Goal: Task Accomplishment & Management: Use online tool/utility

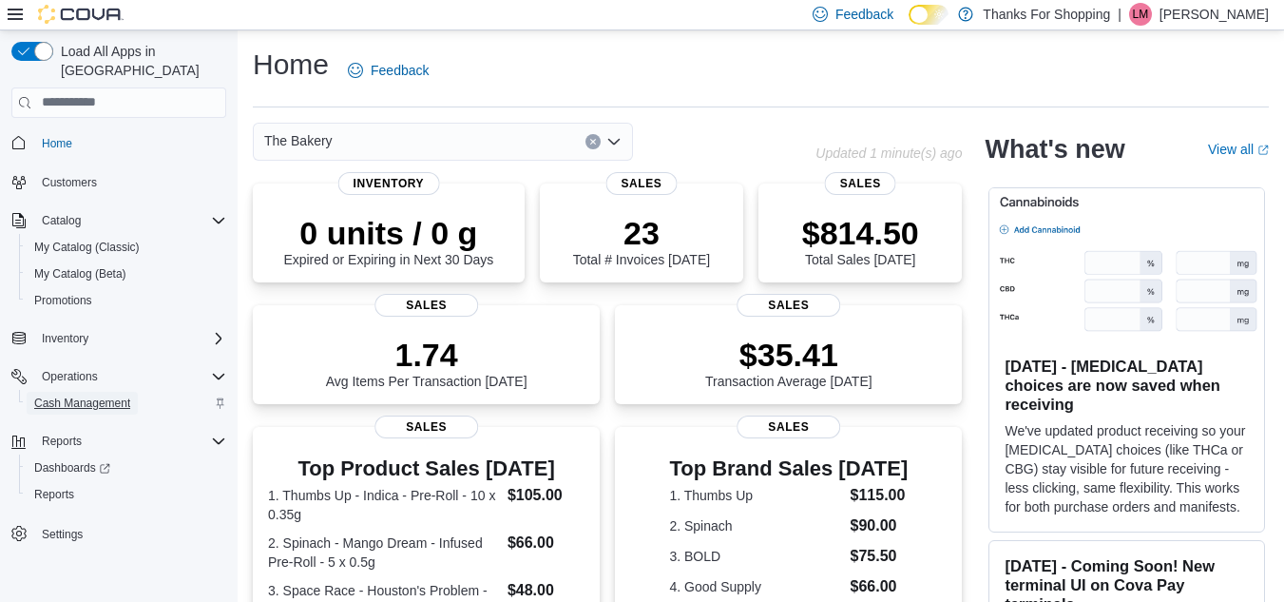
click at [84, 396] on span "Cash Management" at bounding box center [82, 403] width 96 height 15
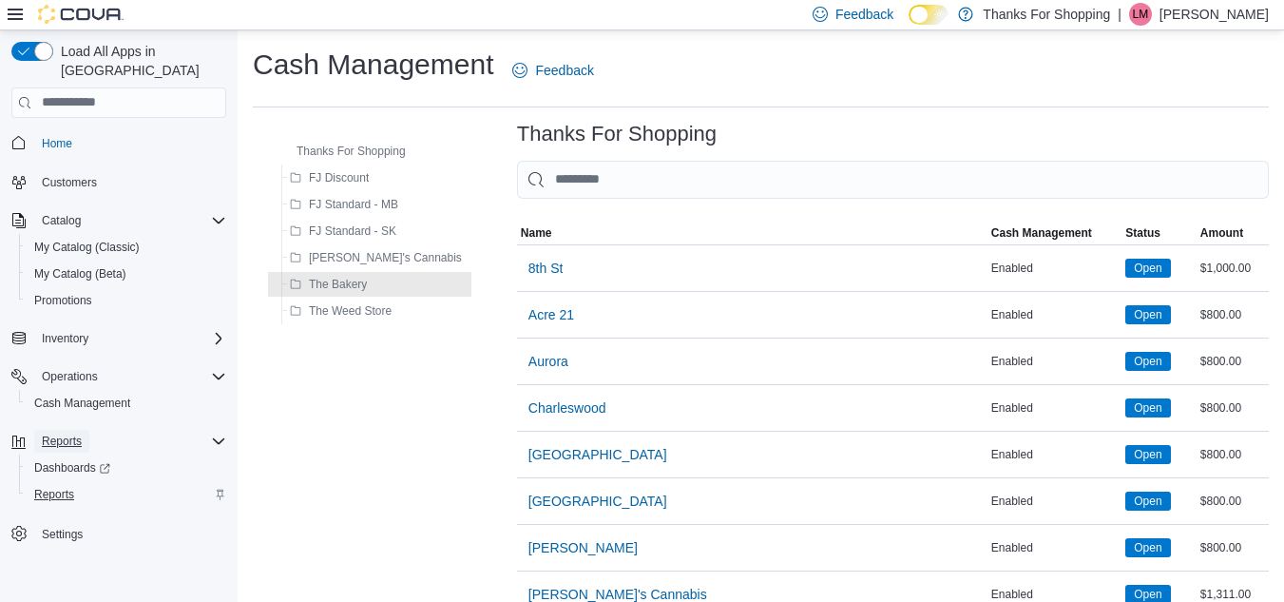
drag, startPoint x: 80, startPoint y: 427, endPoint x: 70, endPoint y: 470, distance: 43.8
click at [70, 470] on div "Reports Dashboards Reports" at bounding box center [118, 468] width 215 height 80
click at [68, 487] on span "Reports" at bounding box center [54, 494] width 40 height 15
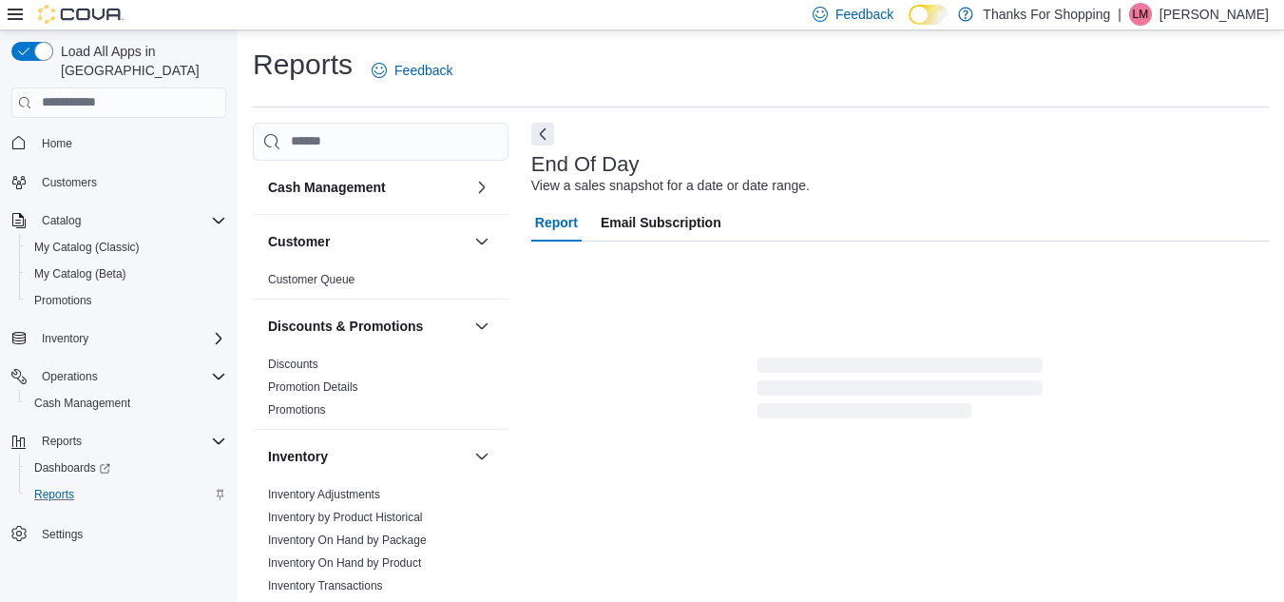
scroll to position [25, 0]
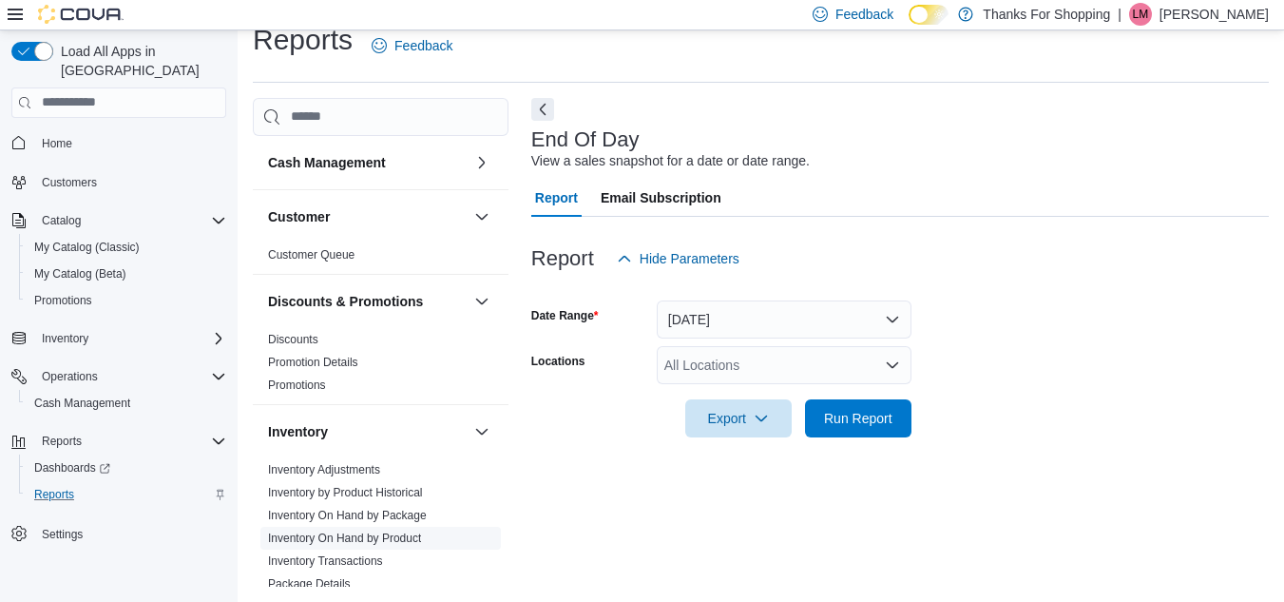
click at [359, 531] on link "Inventory On Hand by Product" at bounding box center [344, 537] width 153 height 13
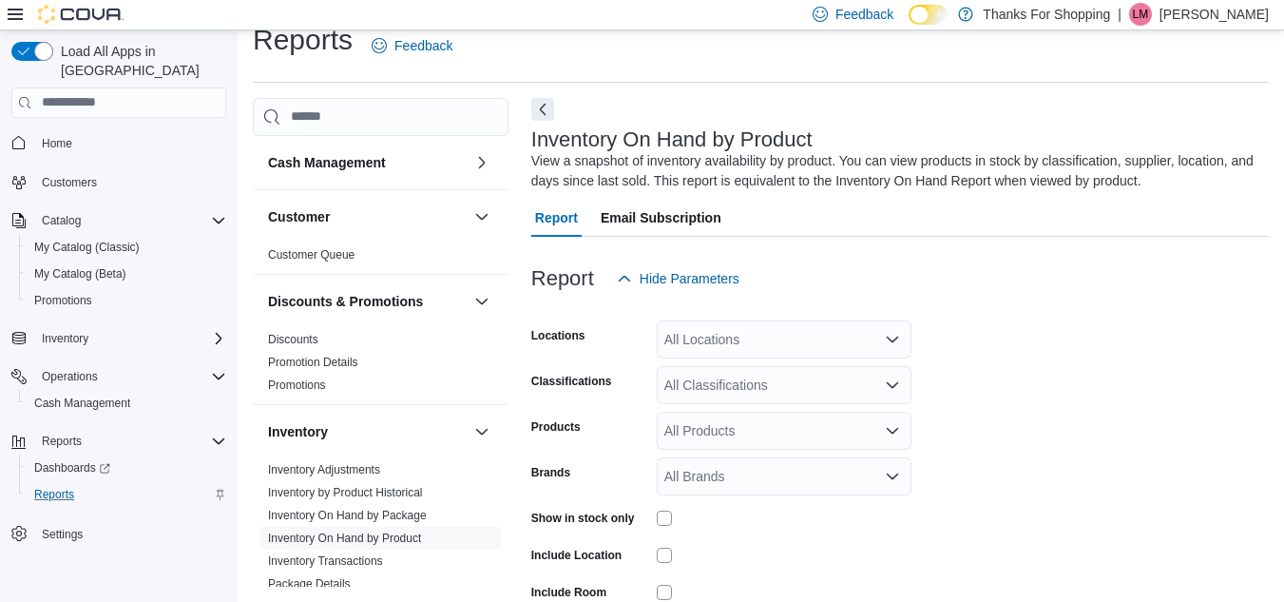
scroll to position [64, 0]
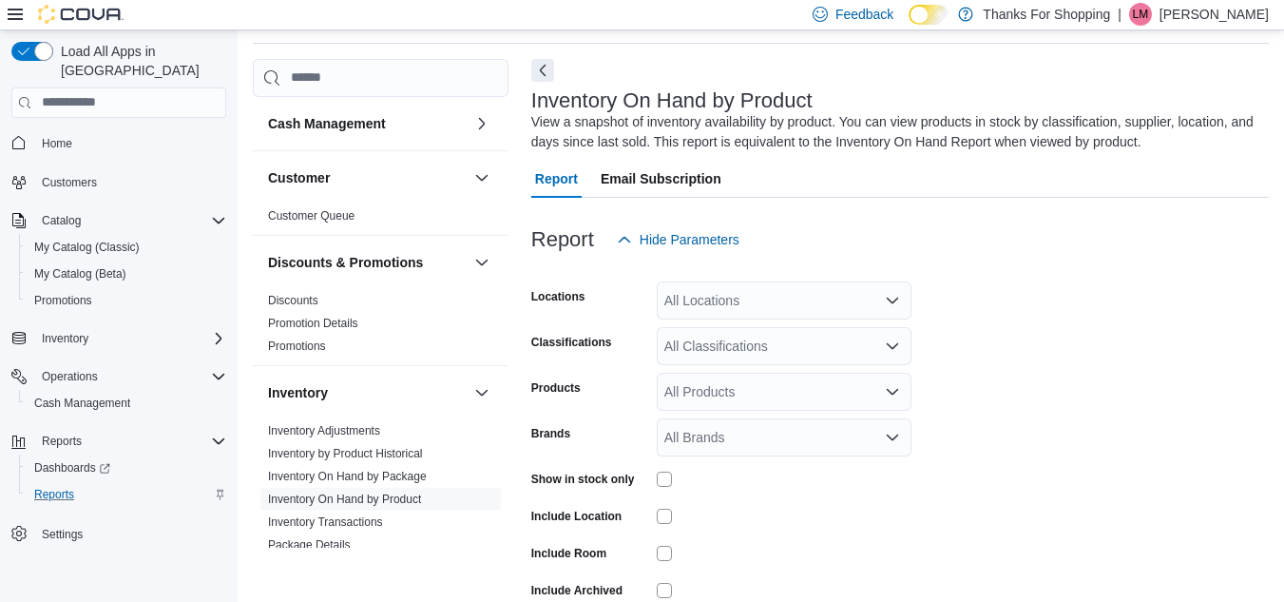
click at [722, 301] on div "All Locations" at bounding box center [784, 300] width 255 height 38
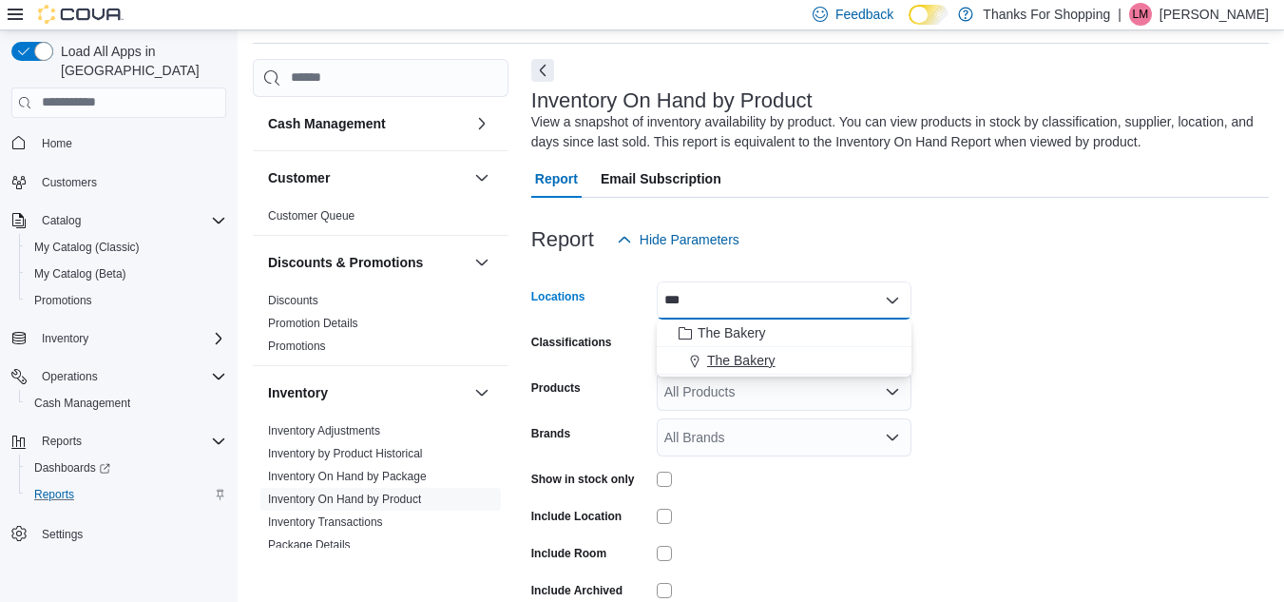
type input "***"
click at [719, 365] on span "The Bakery" at bounding box center [741, 360] width 68 height 19
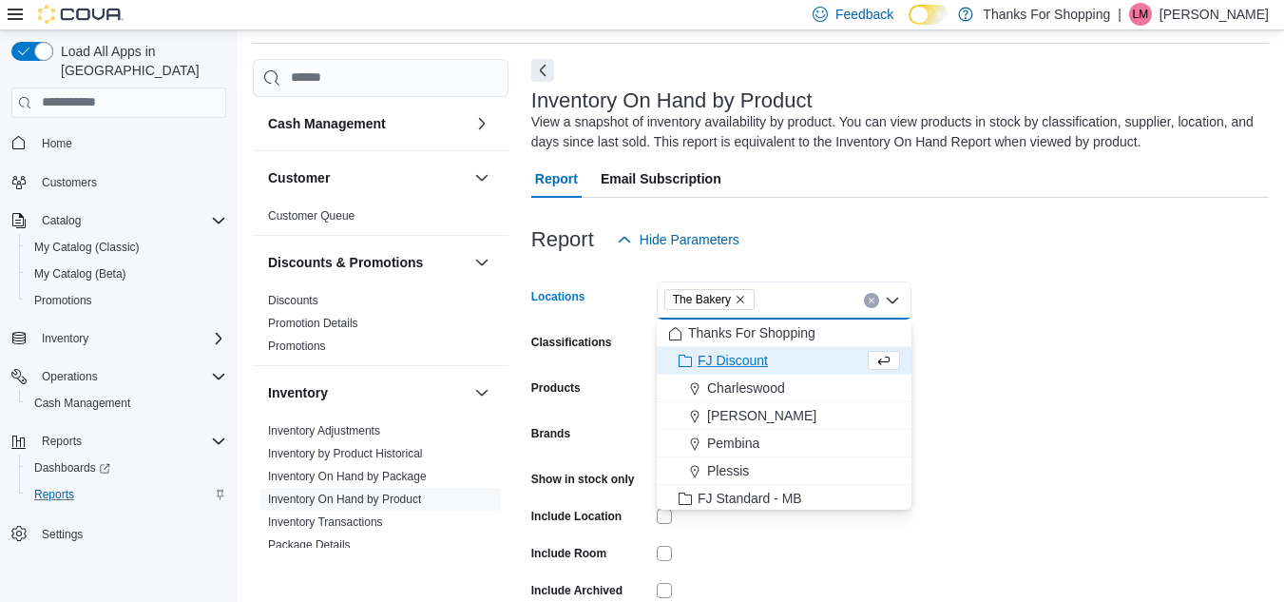
click at [1043, 339] on form "Locations The Bakery Combo box. Selected. The Bakery. Press Backspace to delete…" at bounding box center [900, 458] width 738 height 399
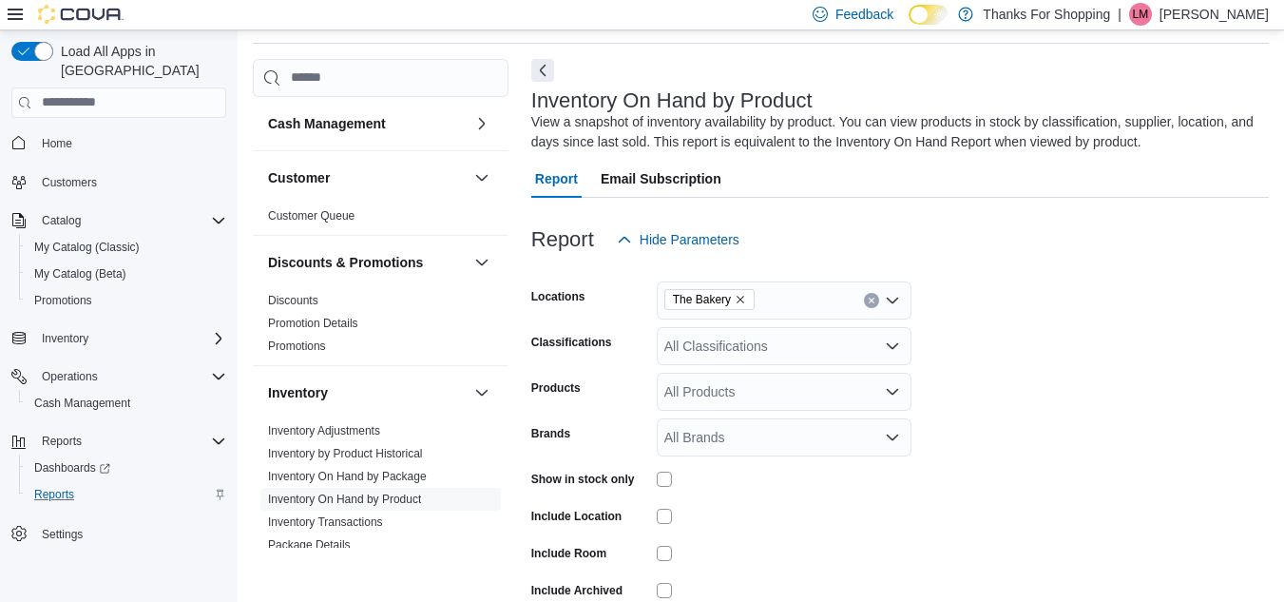
click at [745, 336] on div "All Classifications" at bounding box center [784, 346] width 255 height 38
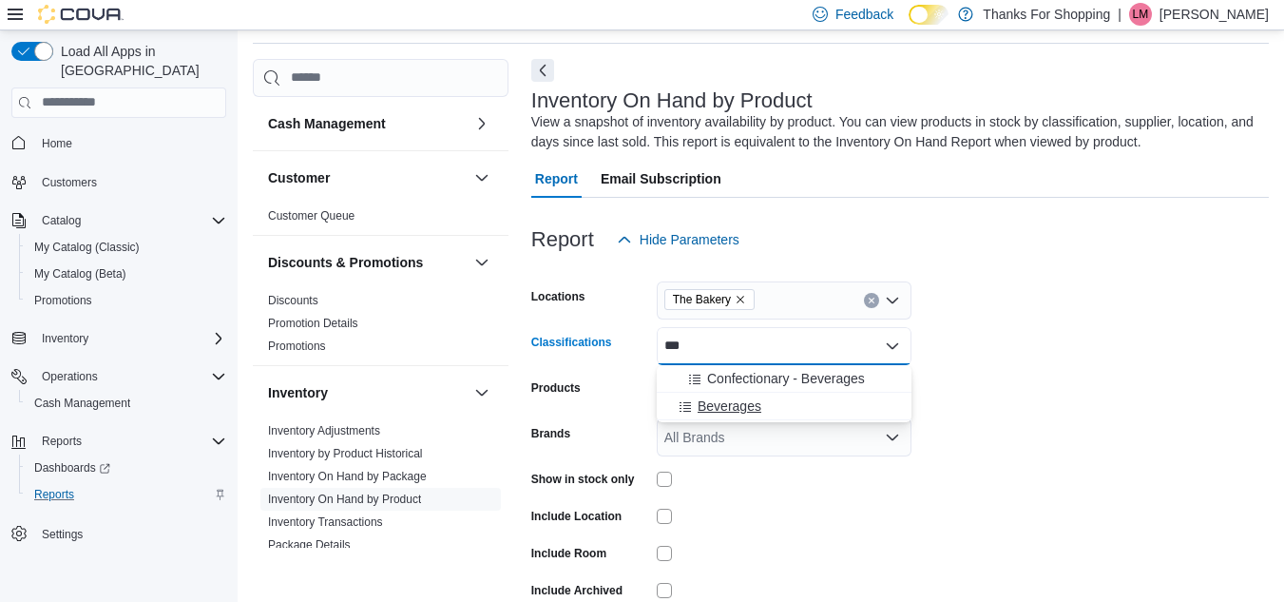
type input "***"
click at [741, 402] on span "Beverages" at bounding box center [730, 405] width 64 height 19
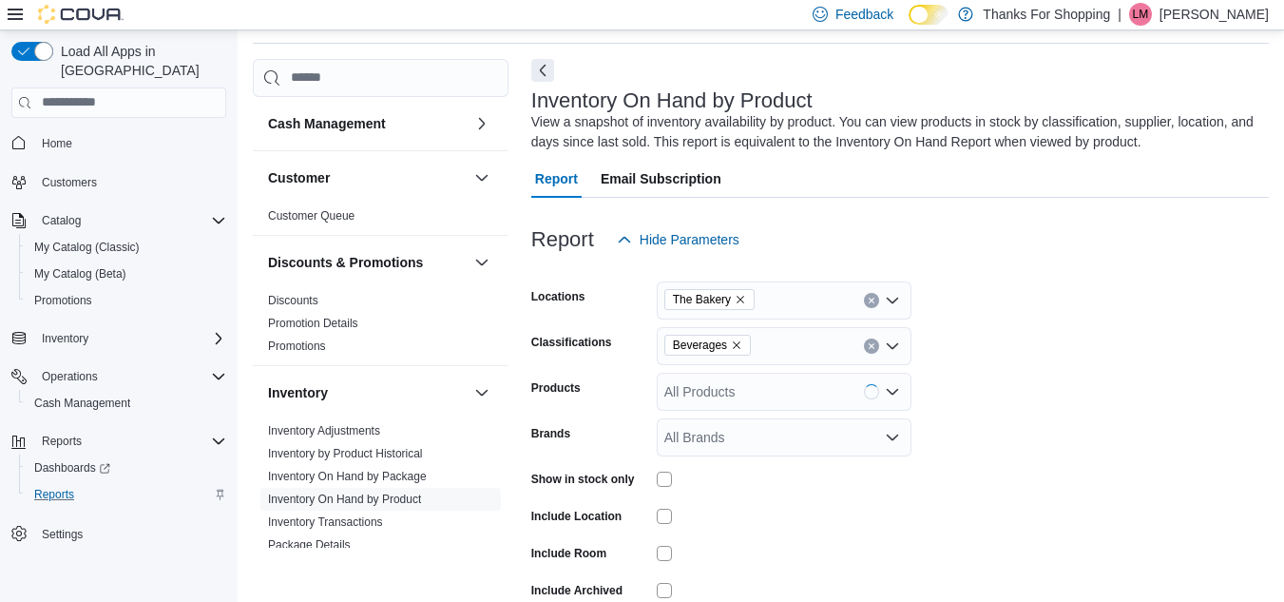
click at [1246, 353] on form "Locations The Bakery Classifications Beverages Products All Products Brands All…" at bounding box center [900, 458] width 738 height 399
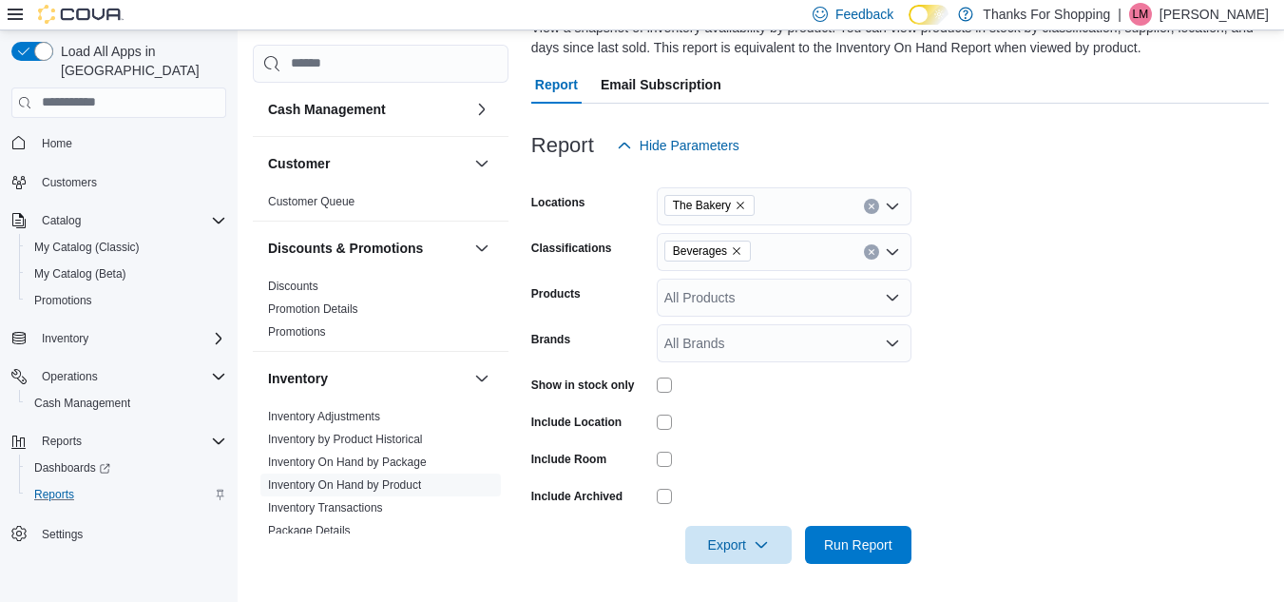
click at [672, 423] on div at bounding box center [784, 422] width 255 height 15
click at [727, 557] on span "Export" at bounding box center [739, 544] width 84 height 38
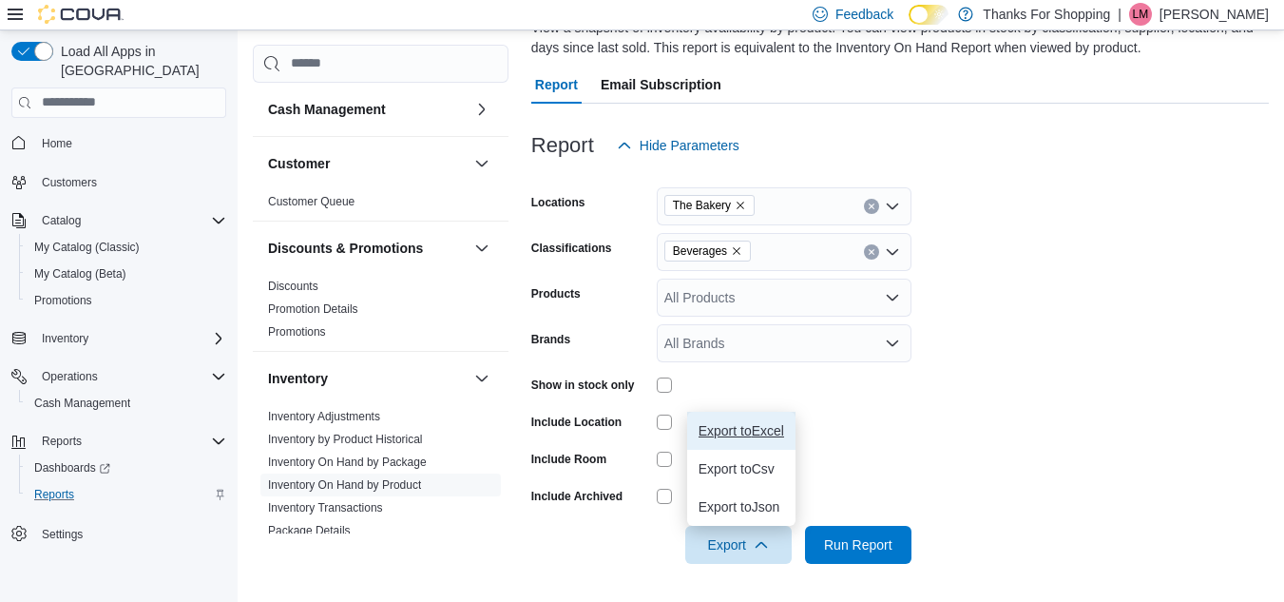
click at [745, 427] on span "Export to Excel" at bounding box center [742, 430] width 86 height 15
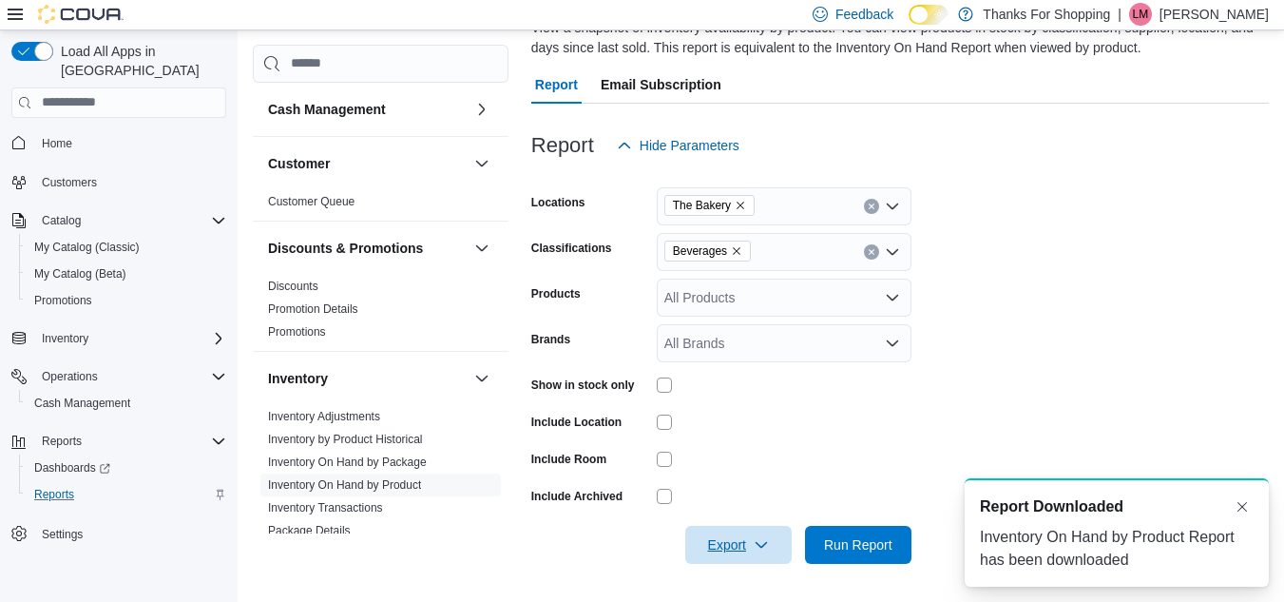
scroll to position [0, 0]
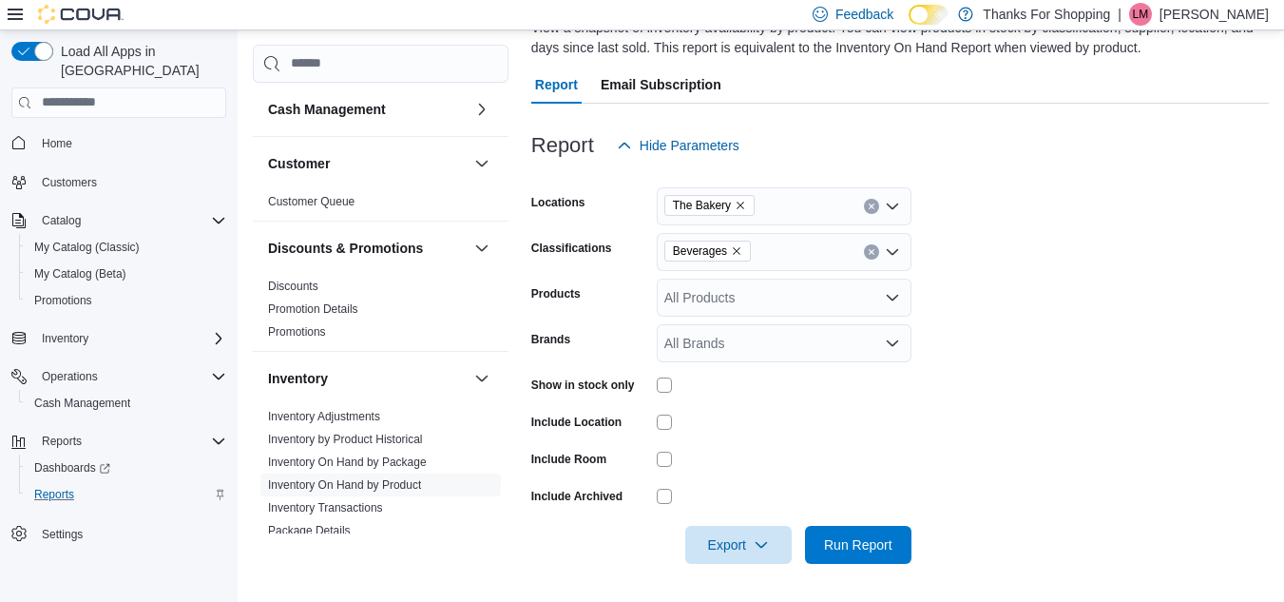
click at [870, 253] on button "Clear input" at bounding box center [871, 251] width 15 height 15
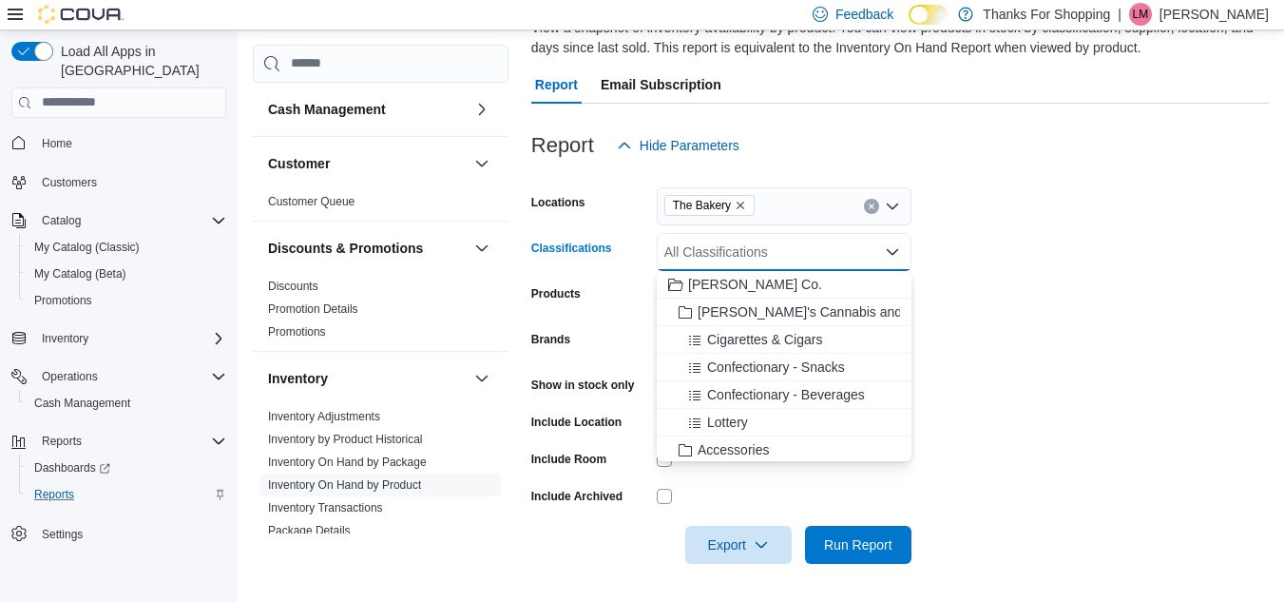
click at [873, 252] on div "All Classifications Combo box. Selected. Combo box input. All Classifications. …" at bounding box center [784, 252] width 255 height 38
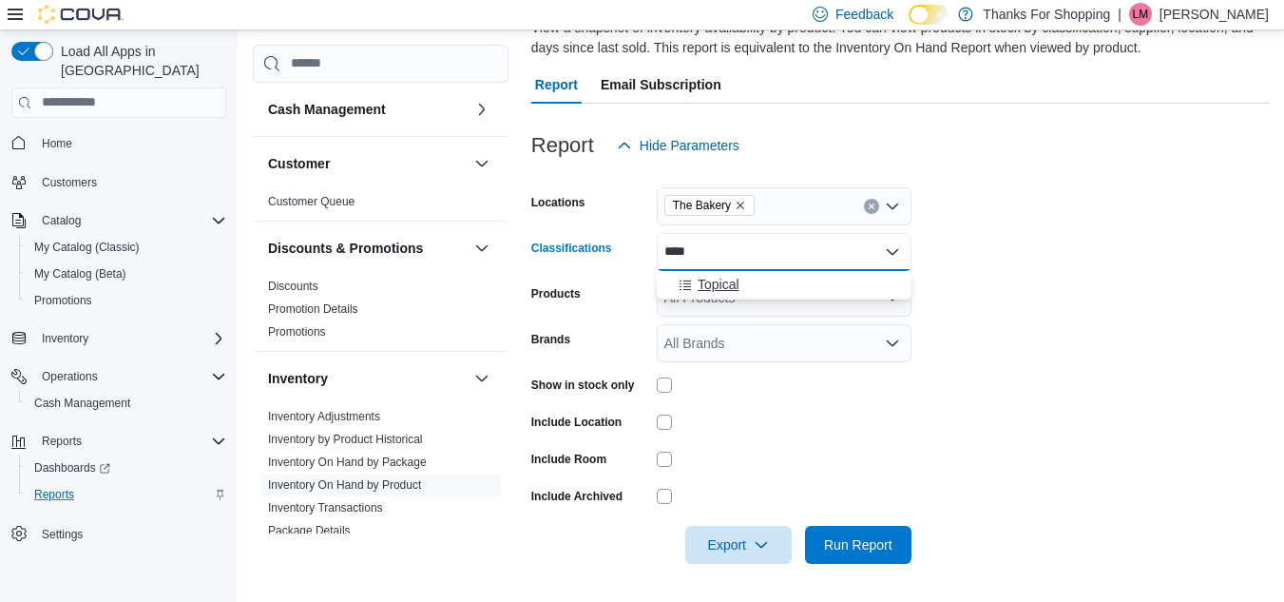
type input "****"
click at [835, 283] on div "Topical" at bounding box center [784, 284] width 232 height 19
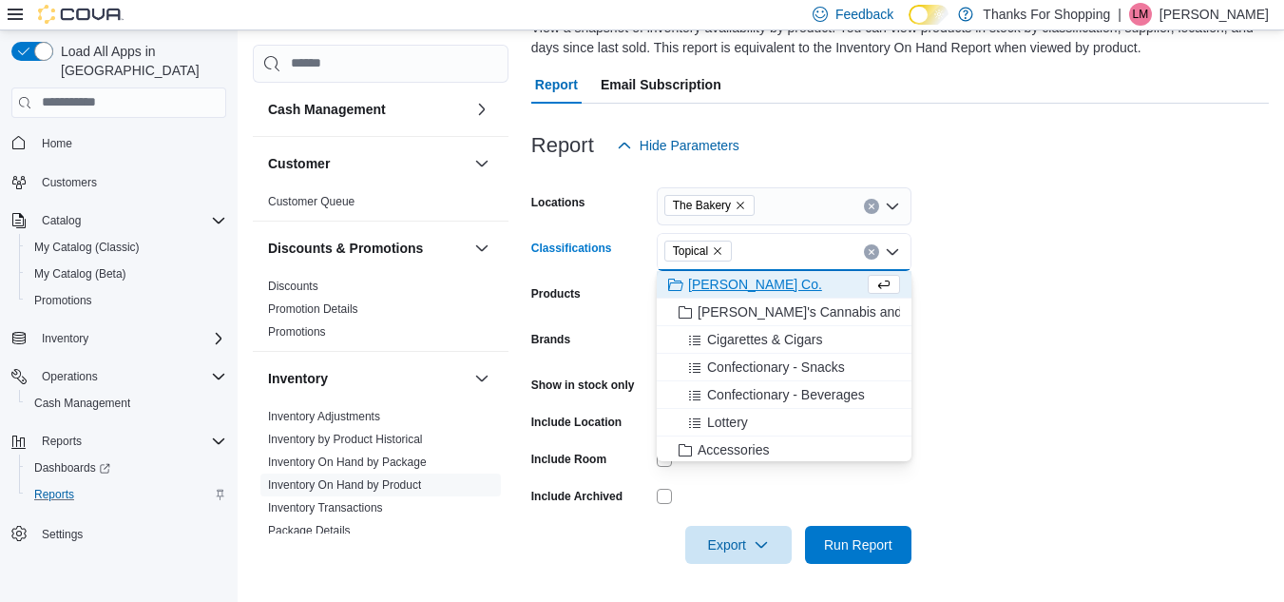
type input "*"
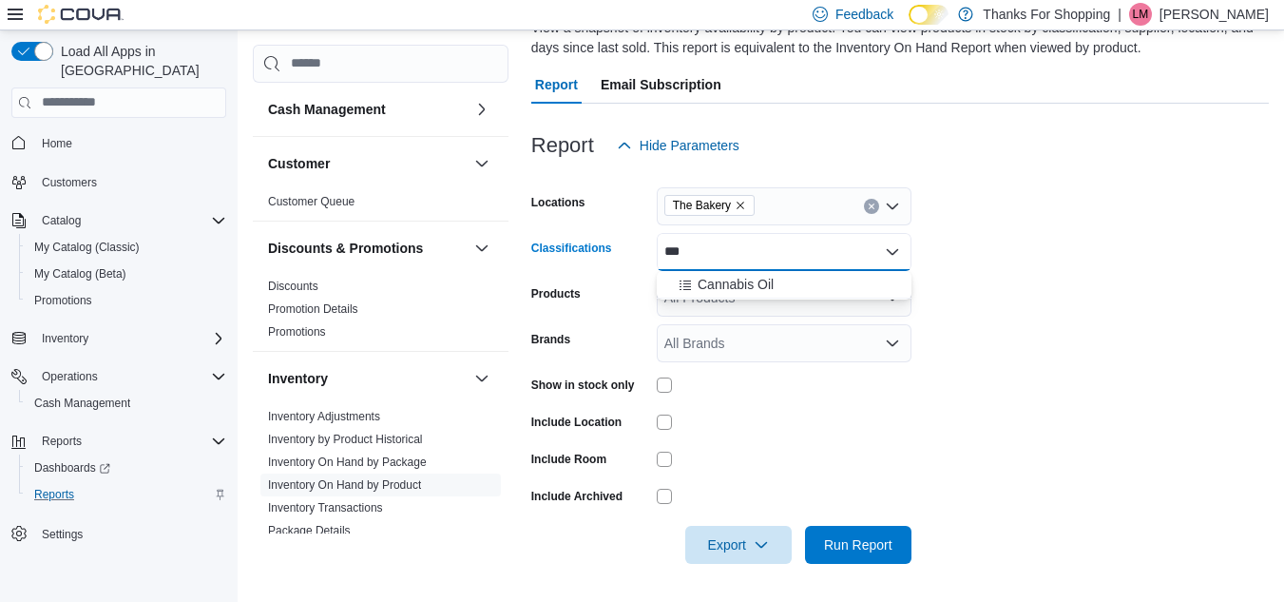
type input "***"
click at [835, 283] on div "Cannabis Oil" at bounding box center [784, 284] width 232 height 19
type input "***"
click at [822, 281] on div "Topical" at bounding box center [766, 284] width 196 height 19
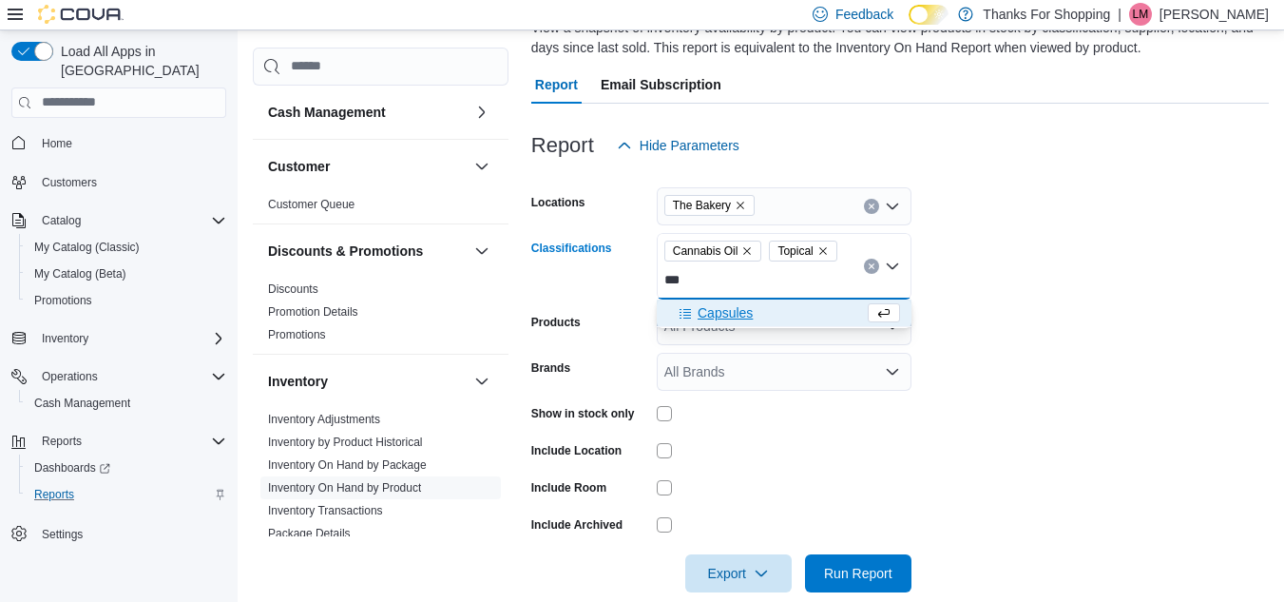
type input "***"
click at [798, 307] on div "Capsules" at bounding box center [766, 312] width 196 height 19
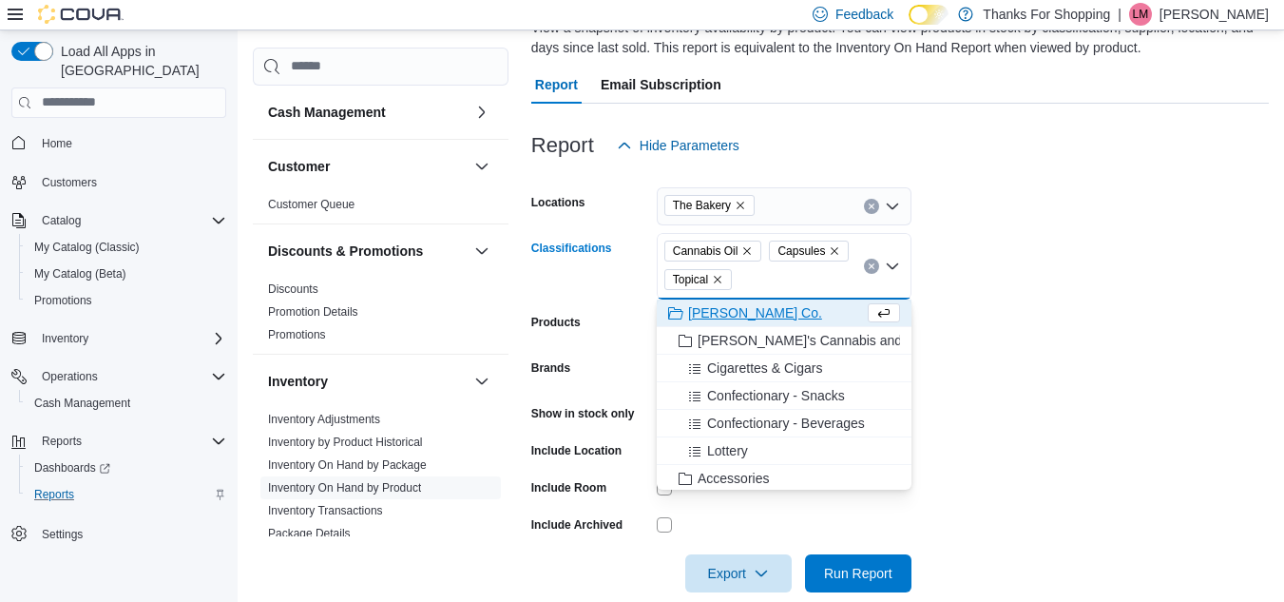
click at [1148, 393] on form "Locations The Bakery Classifications Cannabis Oil Capsules Topical Combo box. S…" at bounding box center [900, 378] width 738 height 428
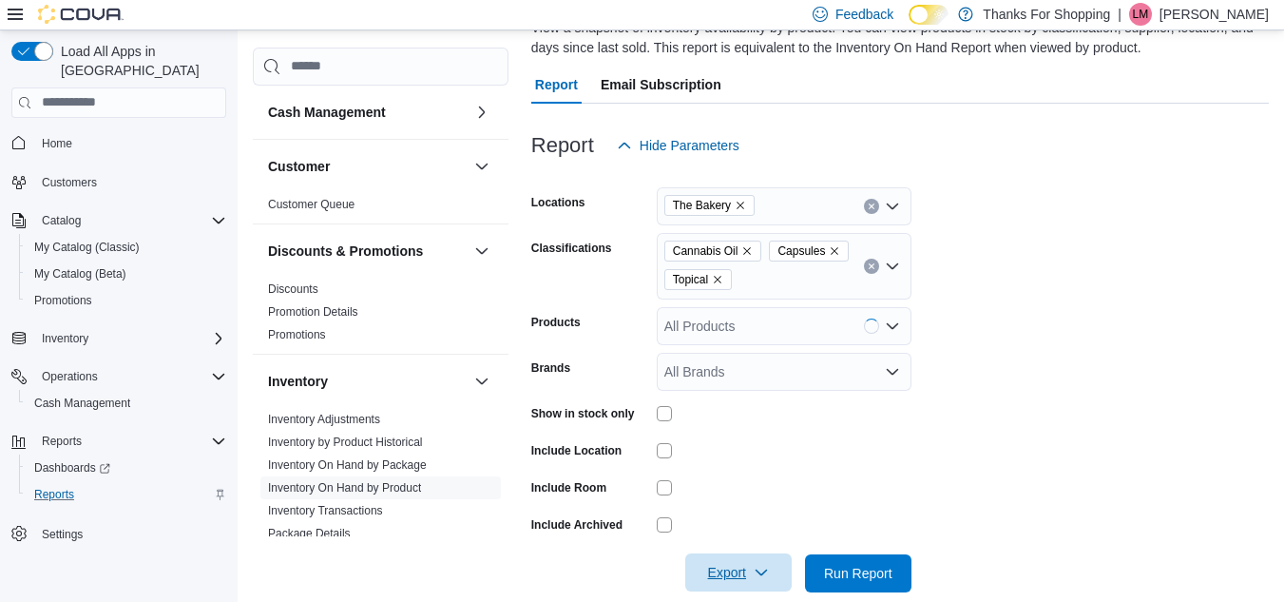
click at [726, 569] on span "Export" at bounding box center [739, 572] width 84 height 38
click at [716, 446] on button "Export to Excel" at bounding box center [741, 459] width 108 height 38
